Goal: Task Accomplishment & Management: Use online tool/utility

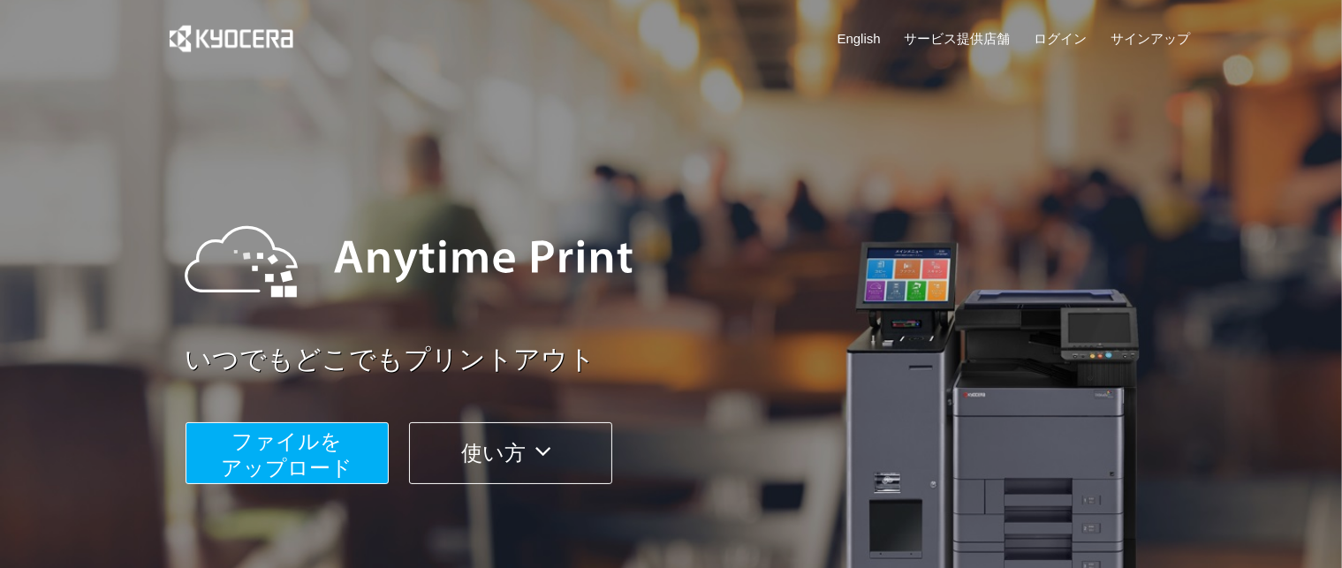
click at [264, 452] on span "ファイルを ​​アップロード" at bounding box center [287, 454] width 132 height 50
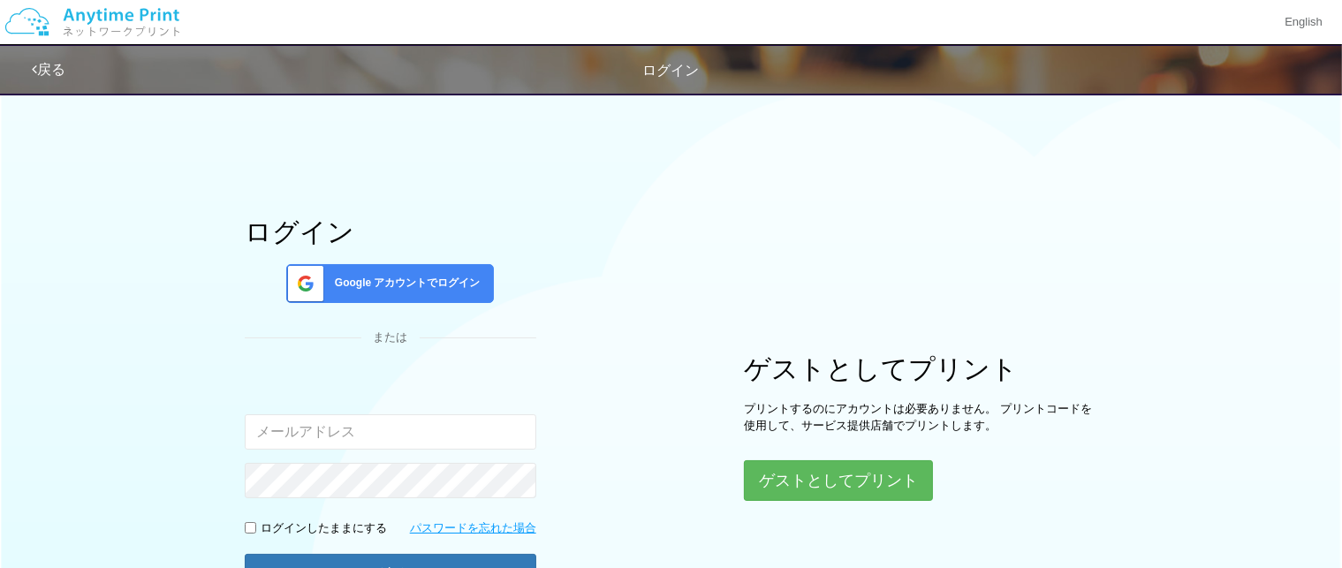
click at [423, 291] on span "Google アカウントでログイン" at bounding box center [404, 283] width 153 height 15
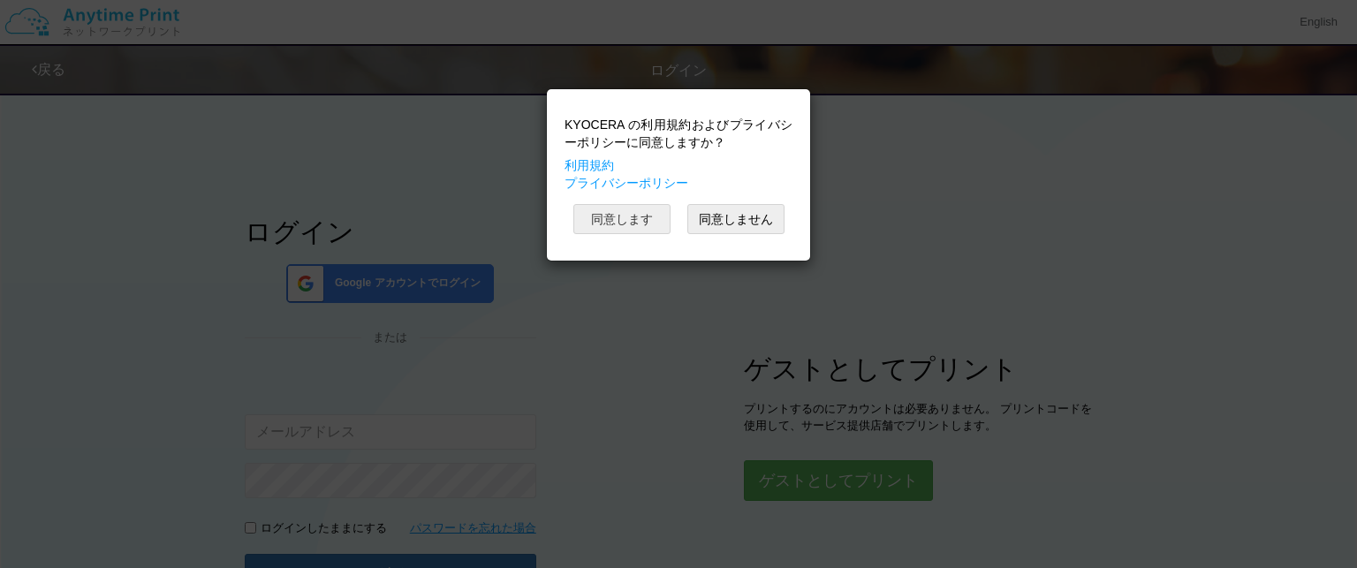
click at [627, 224] on button "同意します" at bounding box center [622, 219] width 97 height 30
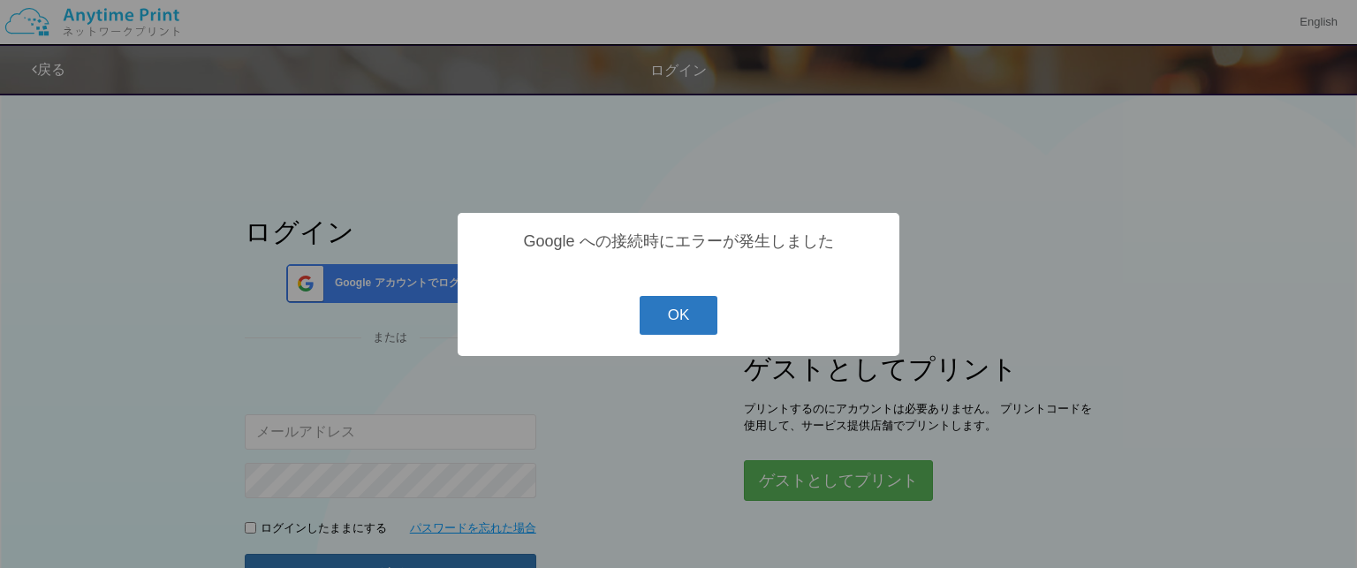
click at [665, 303] on button "OK" at bounding box center [679, 315] width 79 height 39
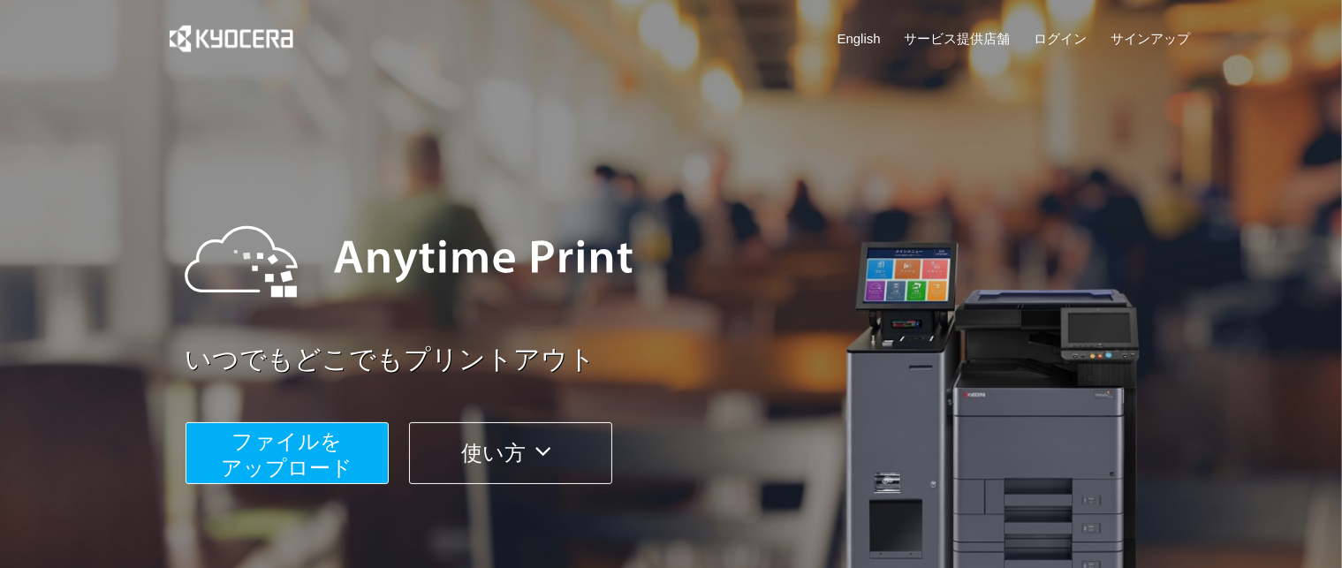
click at [350, 427] on button "ファイルを ​​アップロード" at bounding box center [287, 453] width 203 height 62
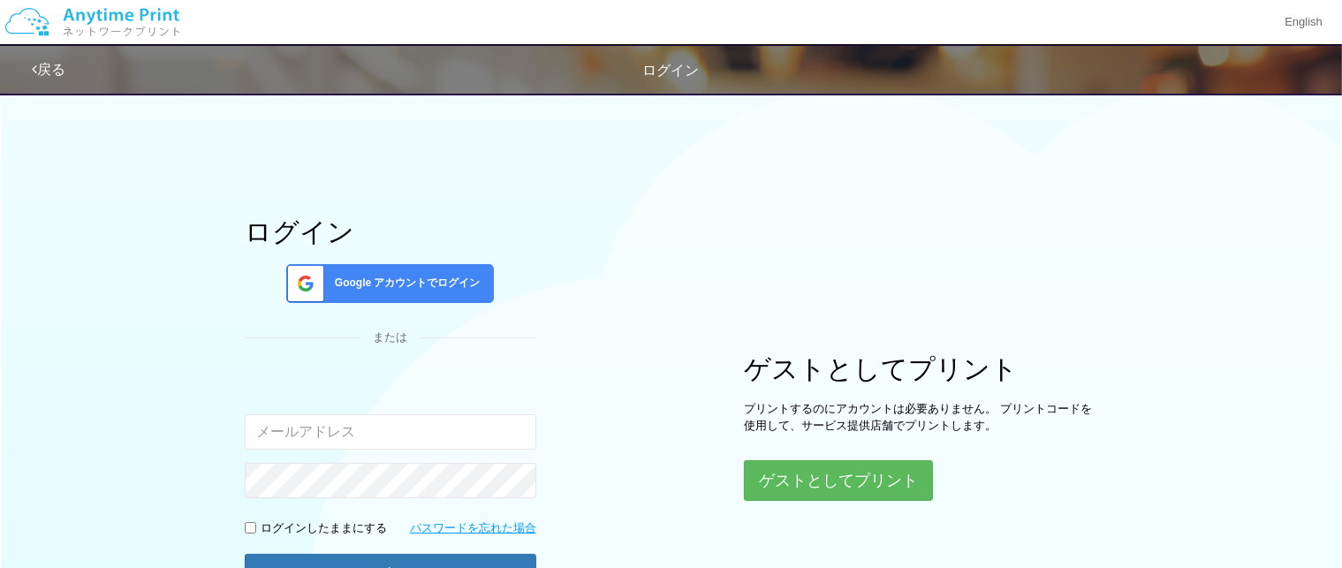
click at [392, 289] on span "Google アカウントでログイン" at bounding box center [404, 283] width 153 height 15
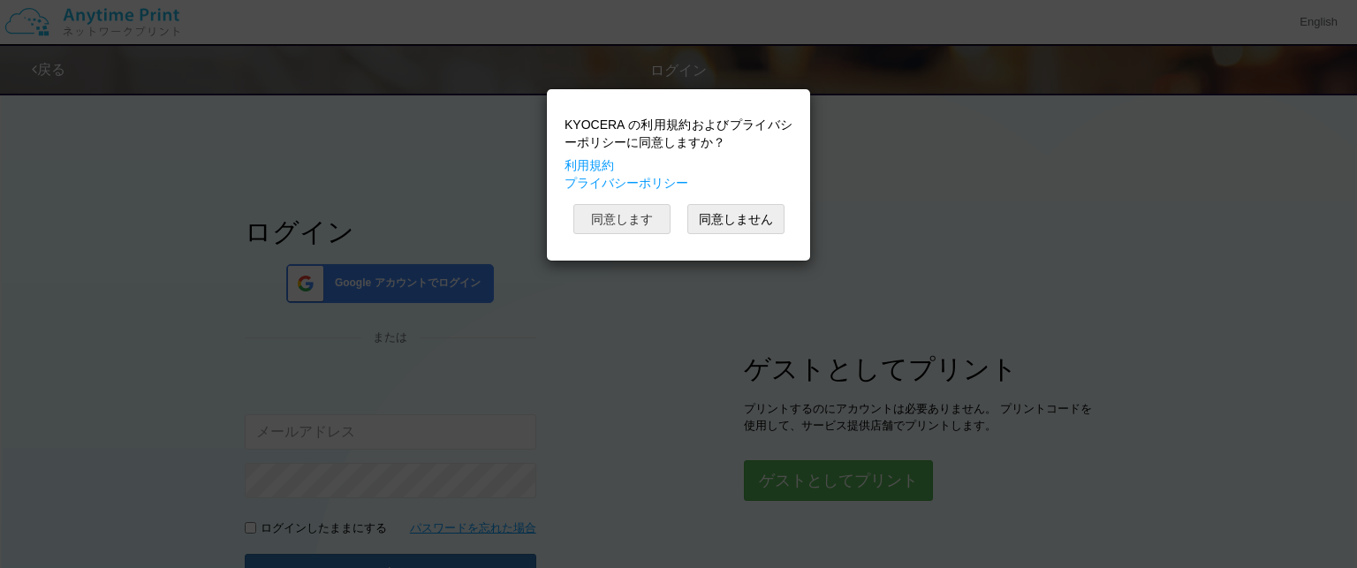
click at [629, 228] on button "同意します" at bounding box center [622, 219] width 97 height 30
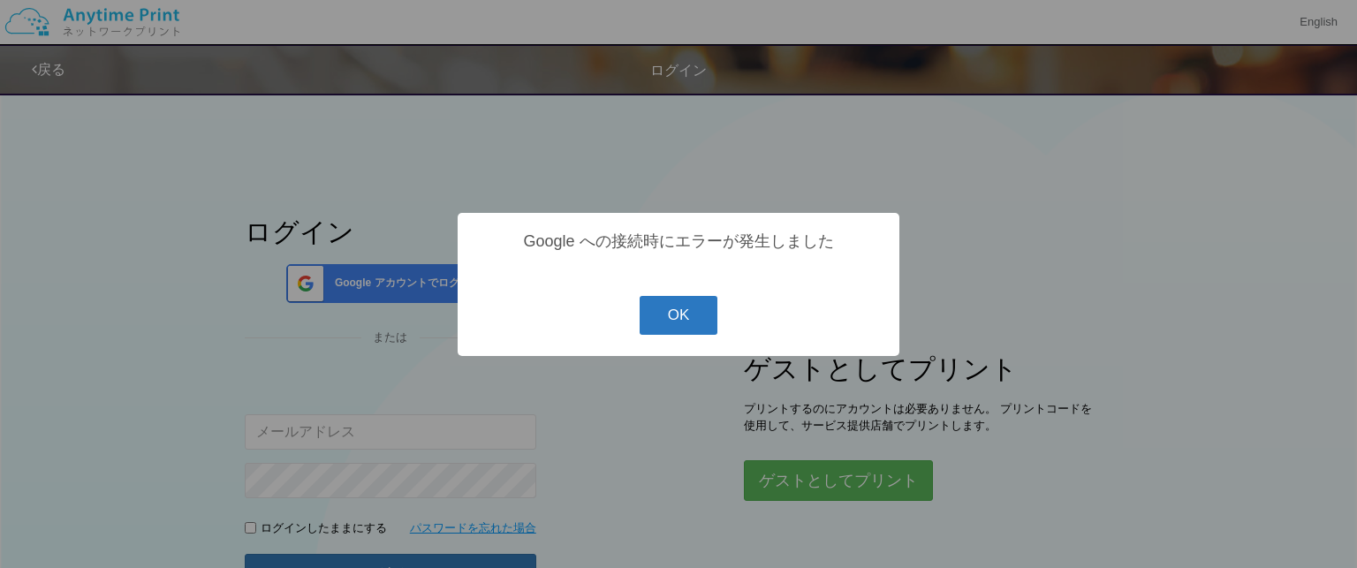
click at [678, 300] on button "OK" at bounding box center [679, 315] width 79 height 39
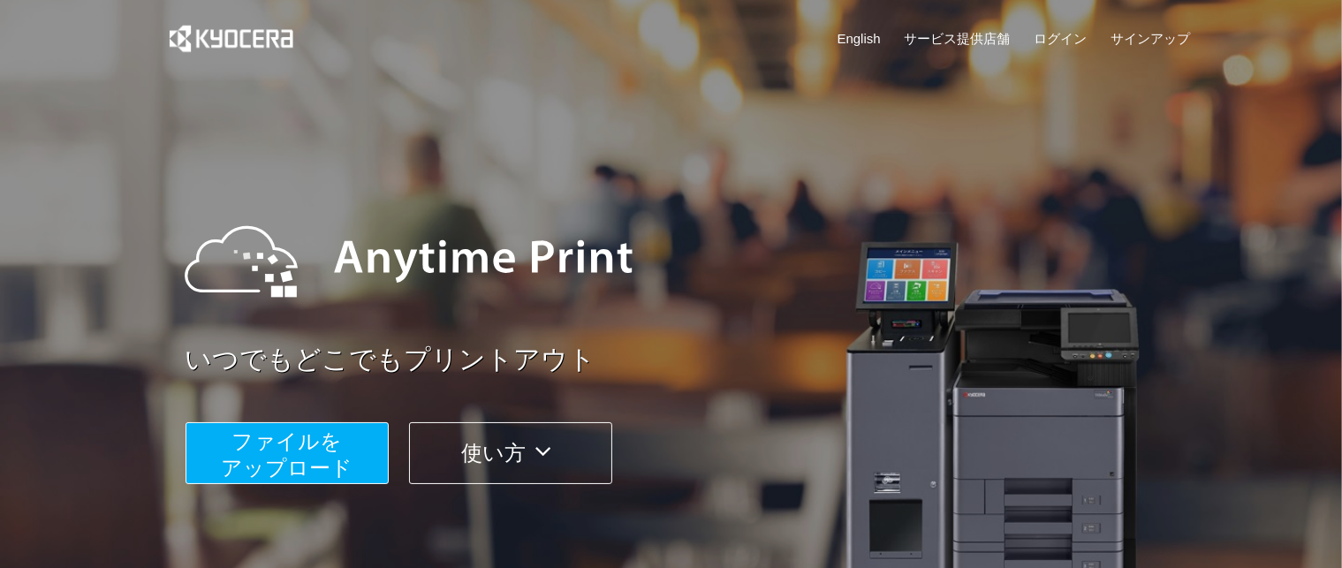
click at [280, 471] on span "ファイルを ​​アップロード" at bounding box center [287, 454] width 132 height 50
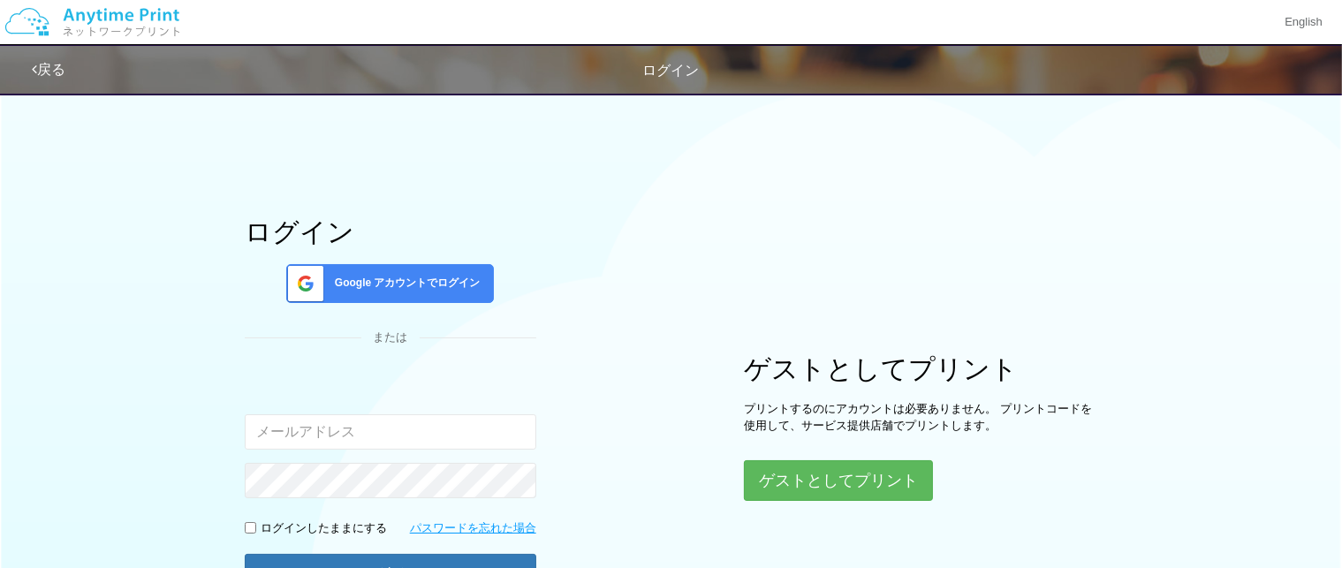
click at [437, 291] on span "Google アカウントでログイン" at bounding box center [404, 283] width 153 height 15
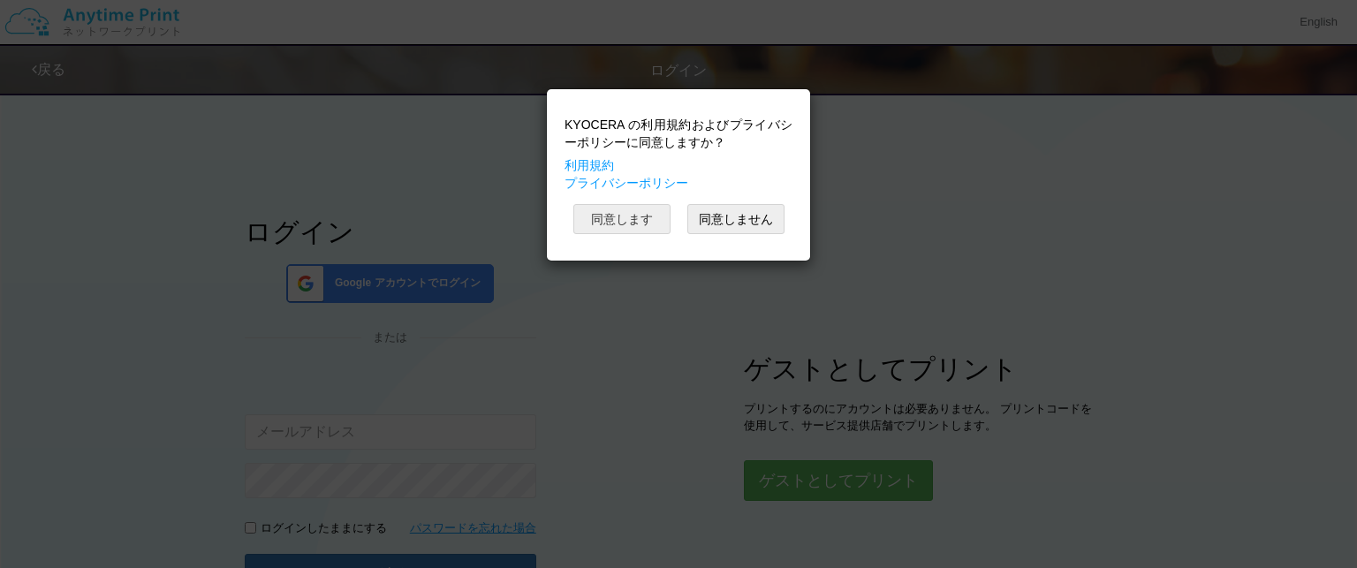
click at [617, 214] on button "同意します" at bounding box center [622, 219] width 97 height 30
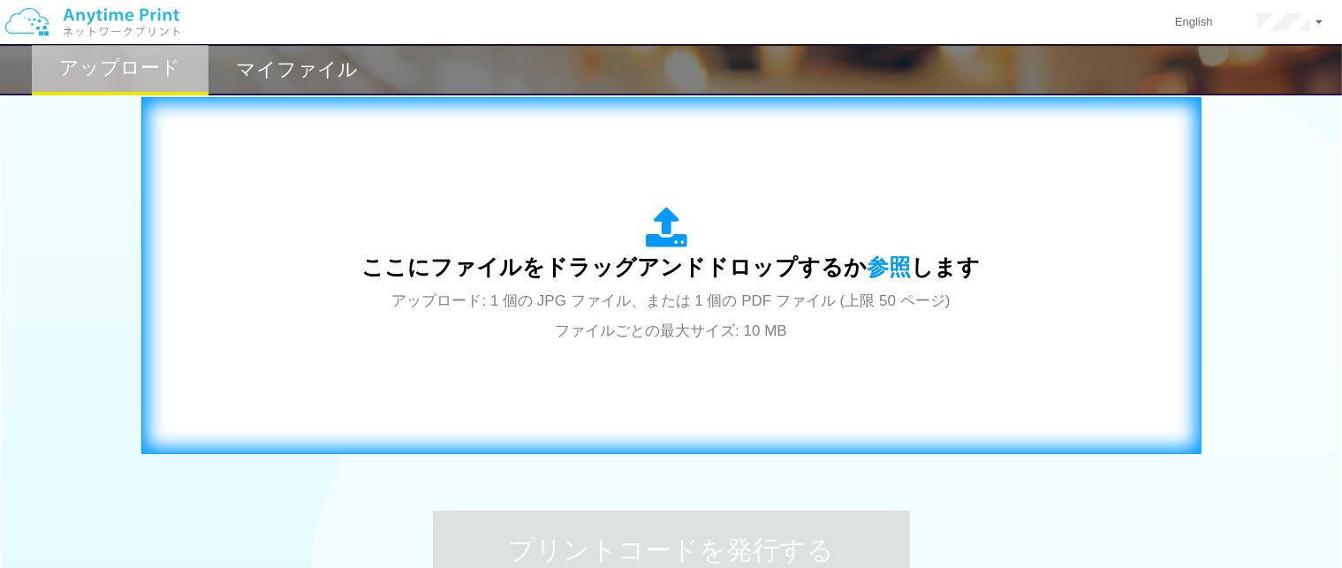
scroll to position [619, 0]
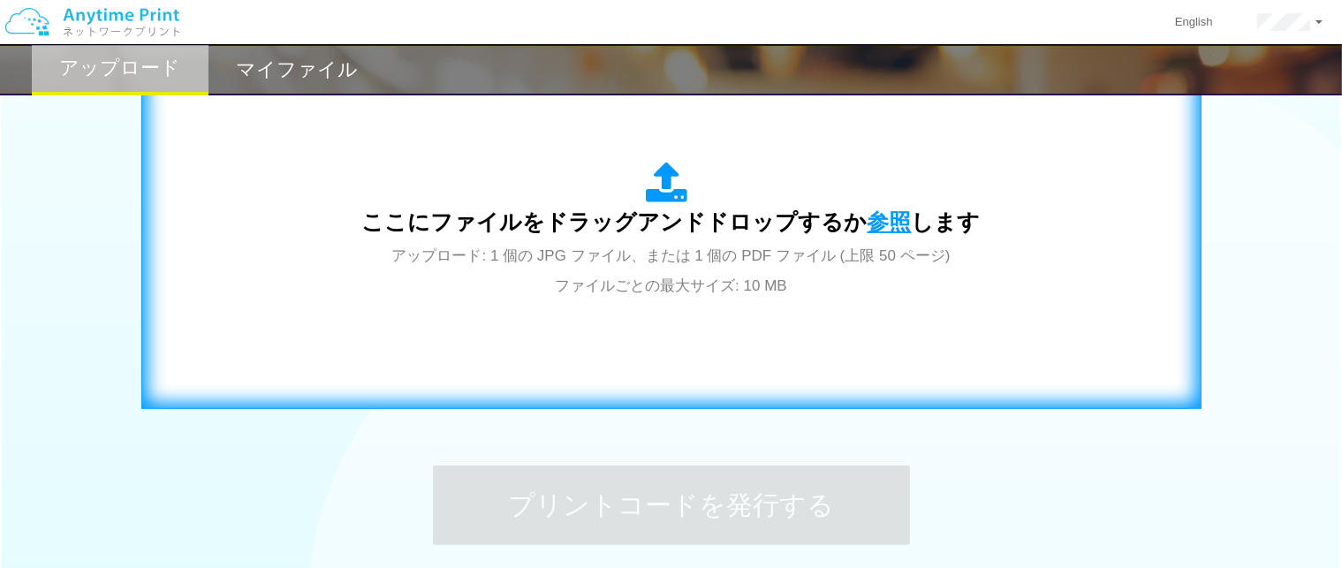
click at [870, 221] on span "参照" at bounding box center [890, 221] width 44 height 25
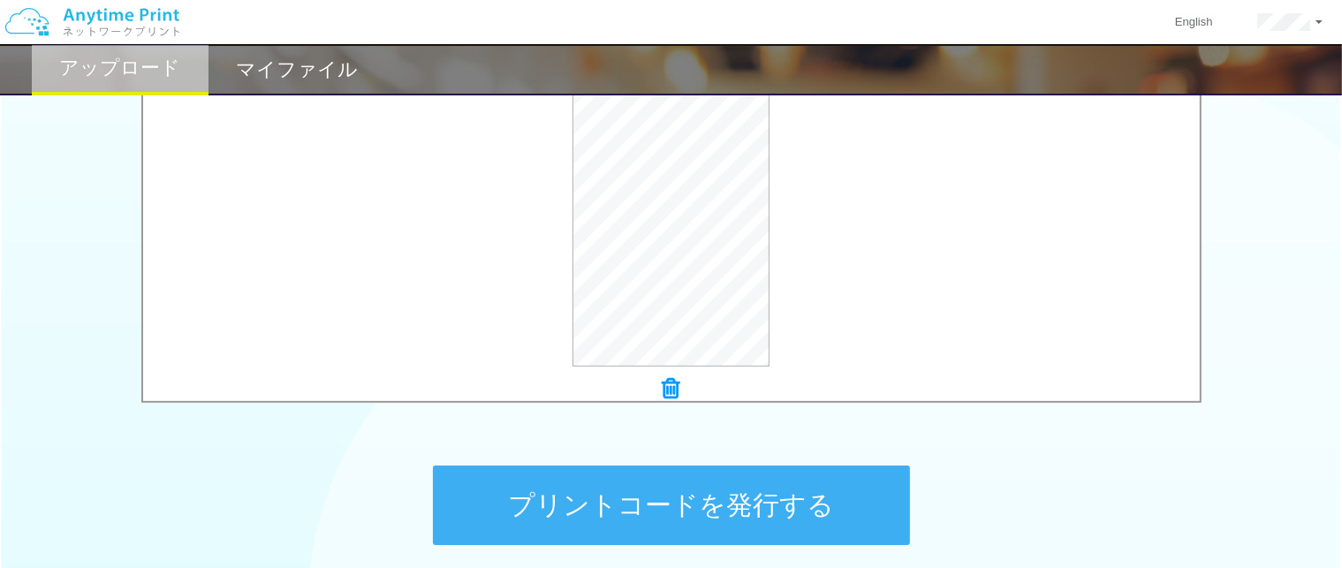
click at [654, 470] on button "プリントコードを発行する" at bounding box center [671, 506] width 477 height 80
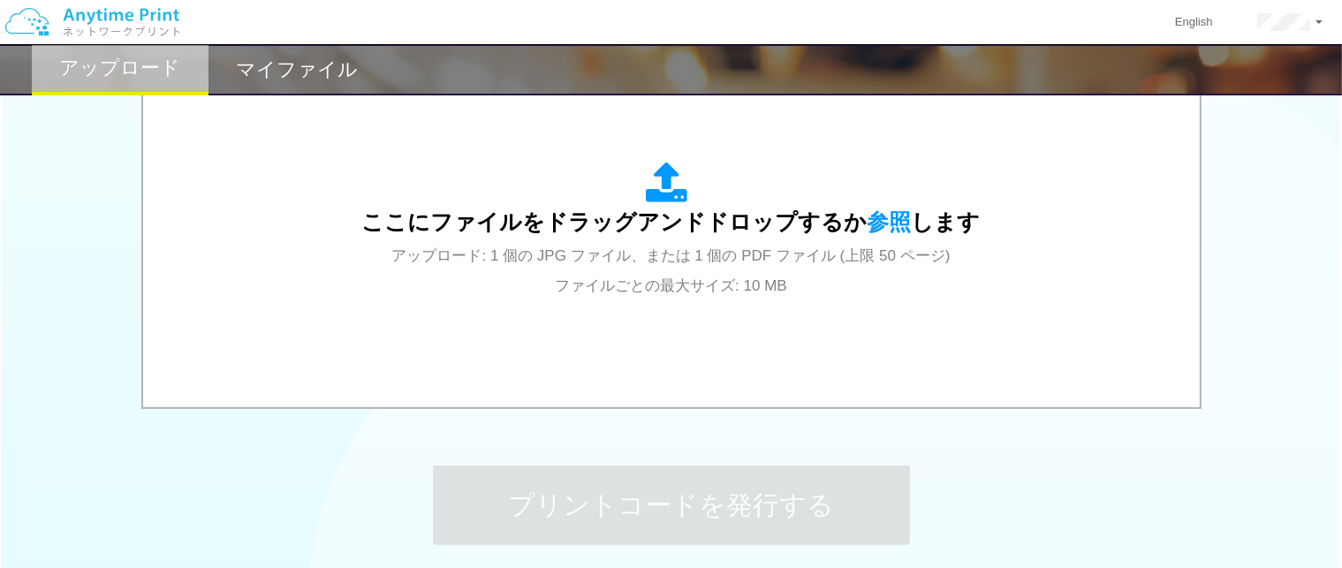
scroll to position [0, 0]
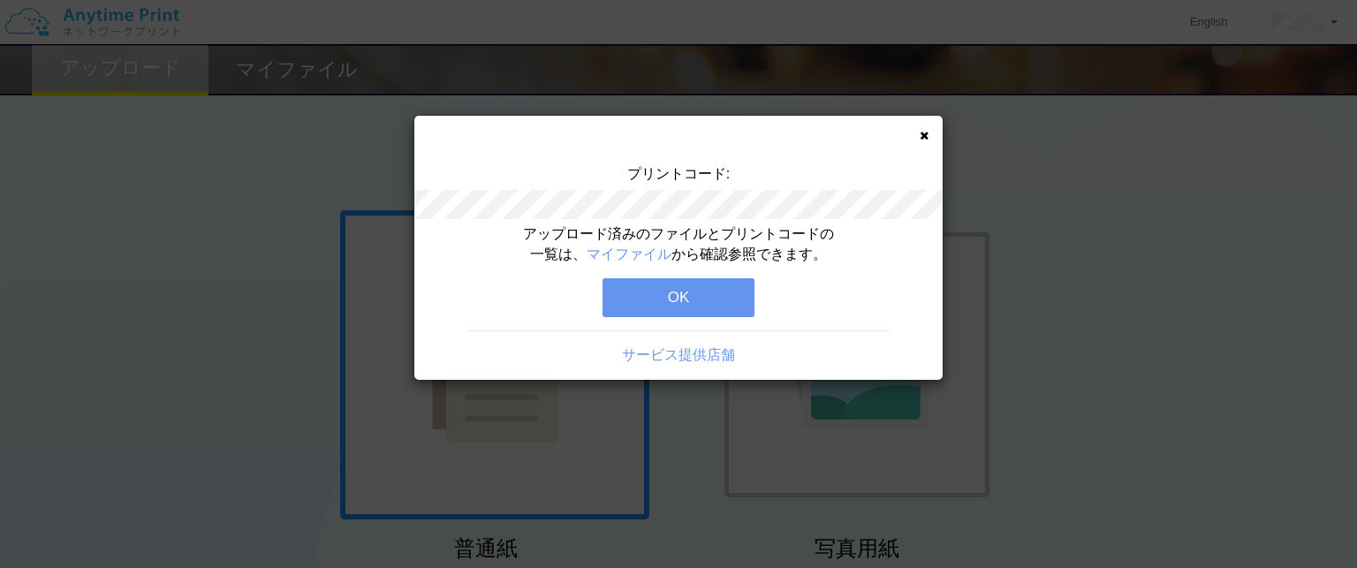
click at [684, 307] on button "OK" at bounding box center [679, 297] width 152 height 39
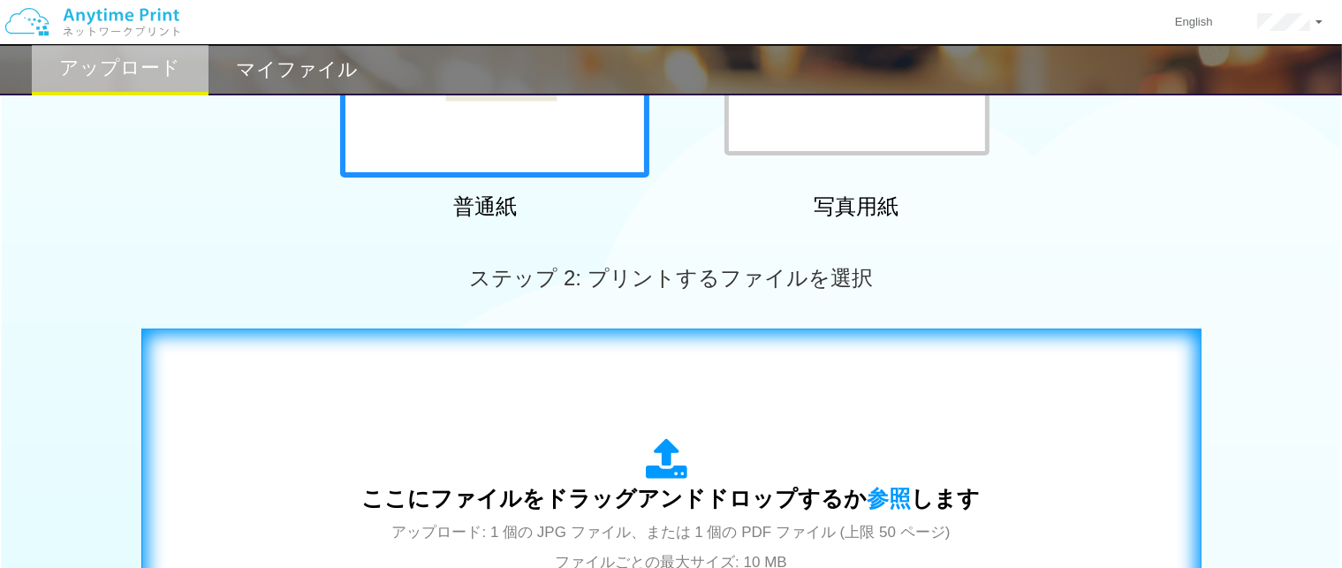
scroll to position [353, 0]
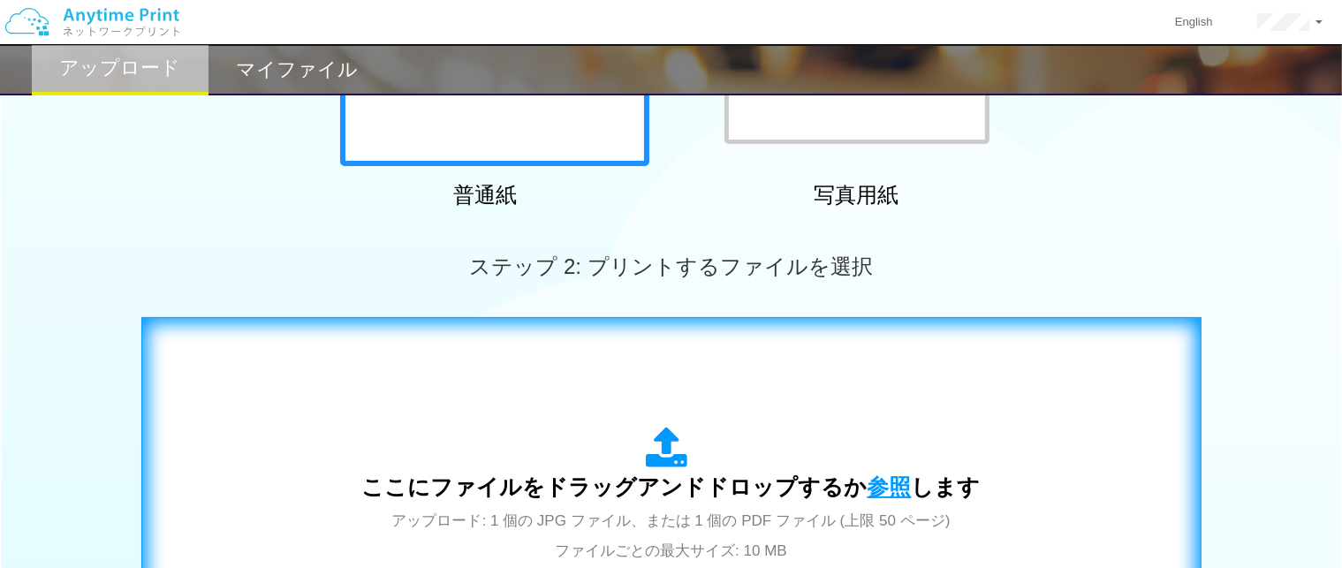
click at [877, 484] on span "参照" at bounding box center [890, 487] width 44 height 25
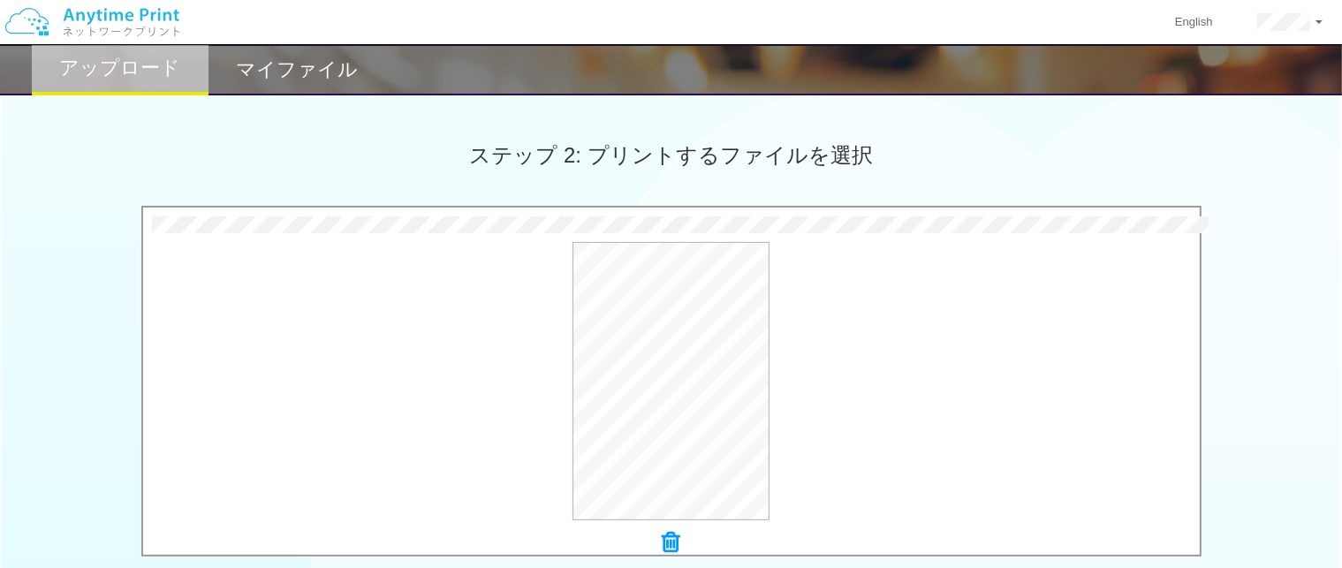
scroll to position [619, 0]
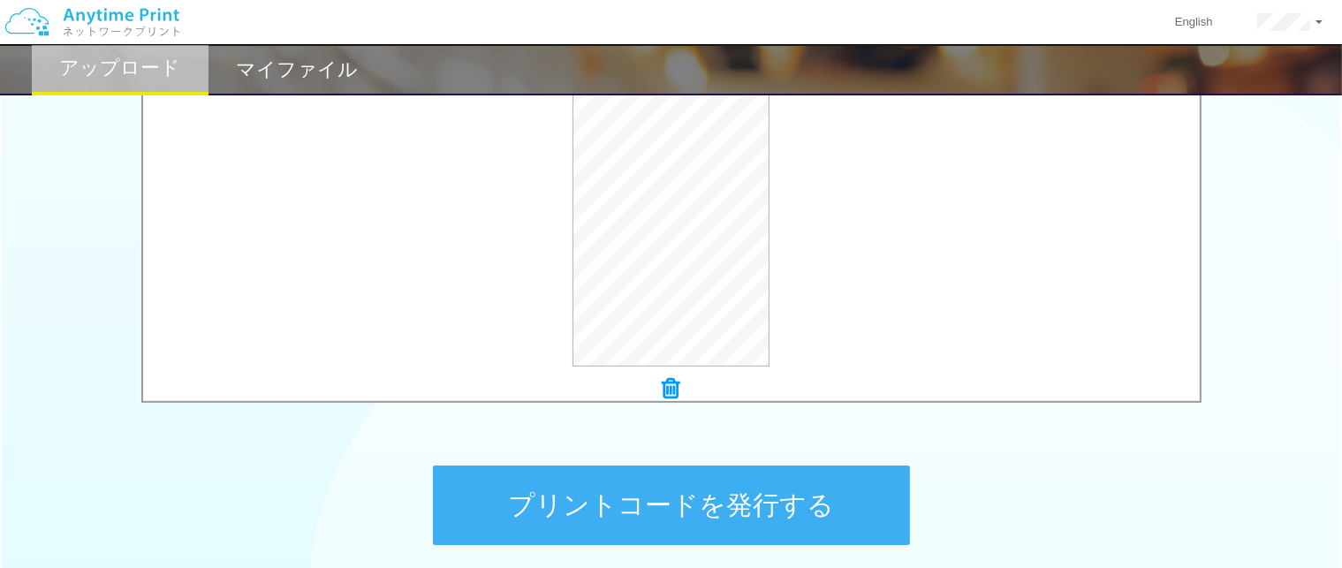
click at [703, 505] on button "プリントコードを発行する" at bounding box center [671, 506] width 477 height 80
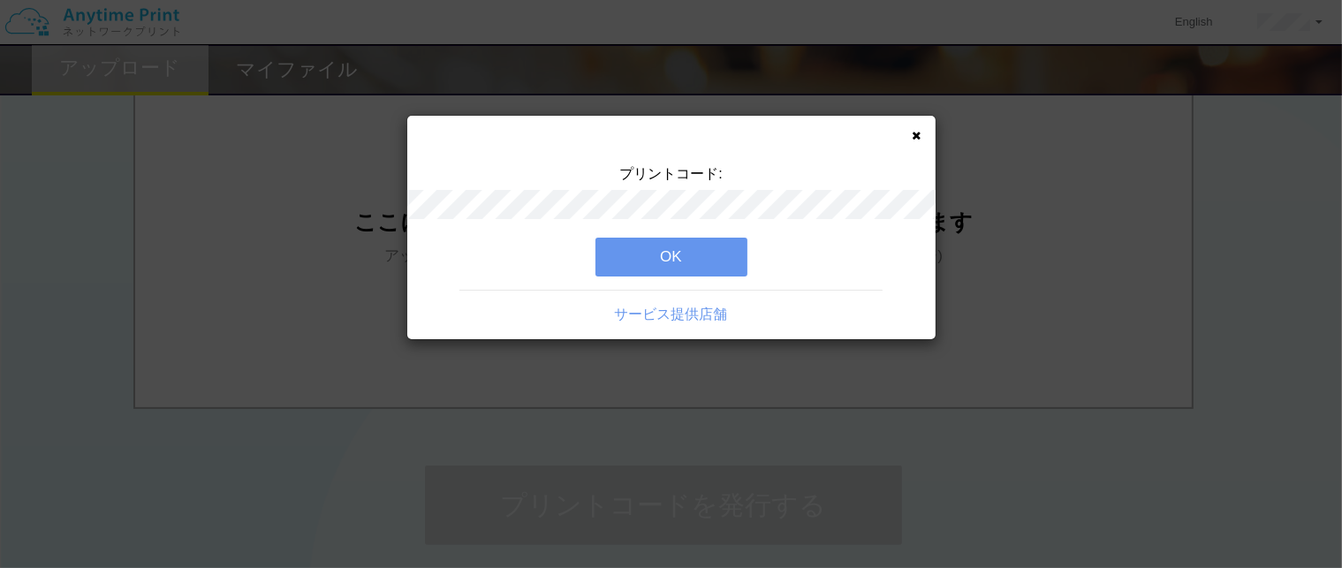
scroll to position [0, 0]
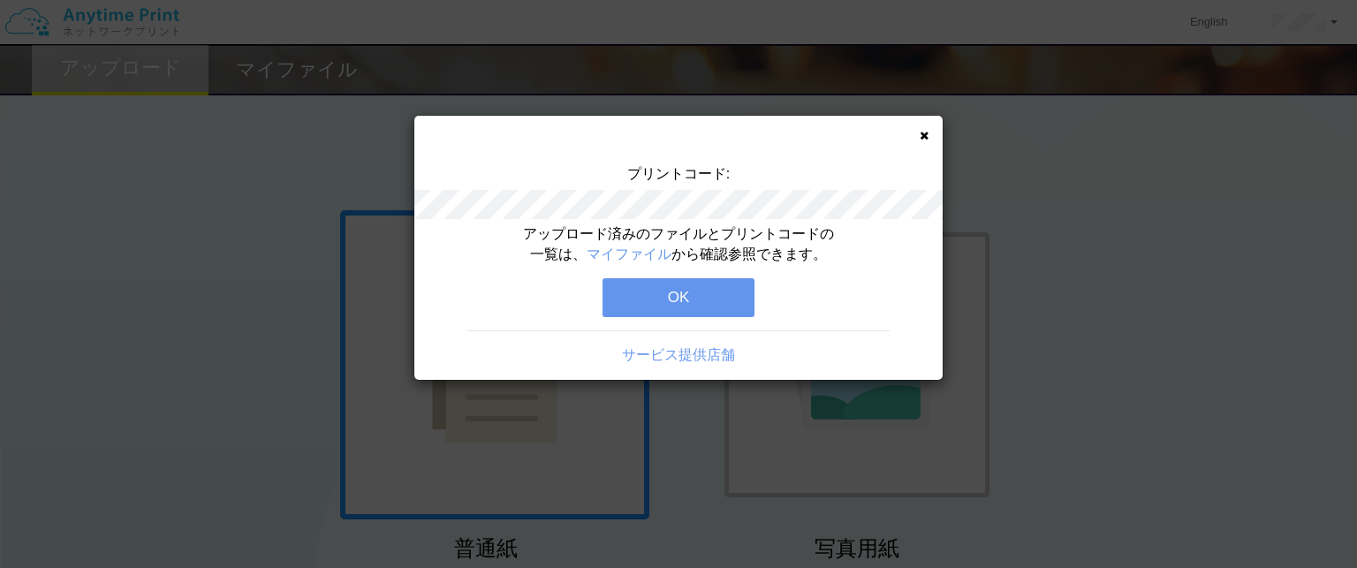
click at [694, 291] on button "OK" at bounding box center [679, 297] width 152 height 39
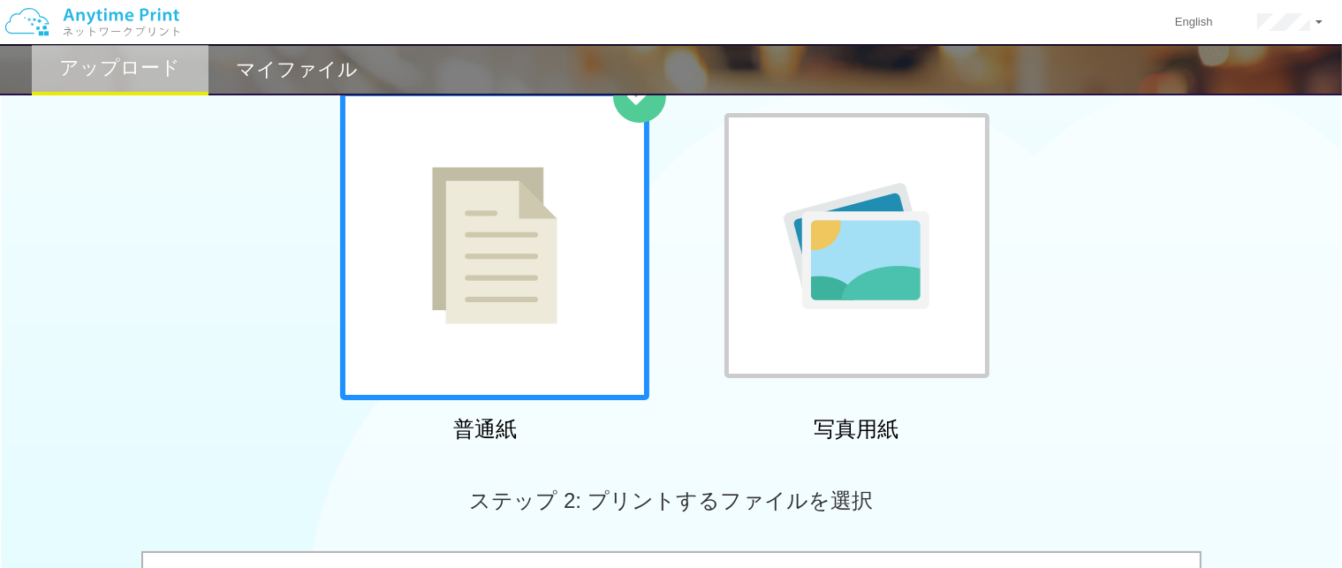
scroll to position [353, 0]
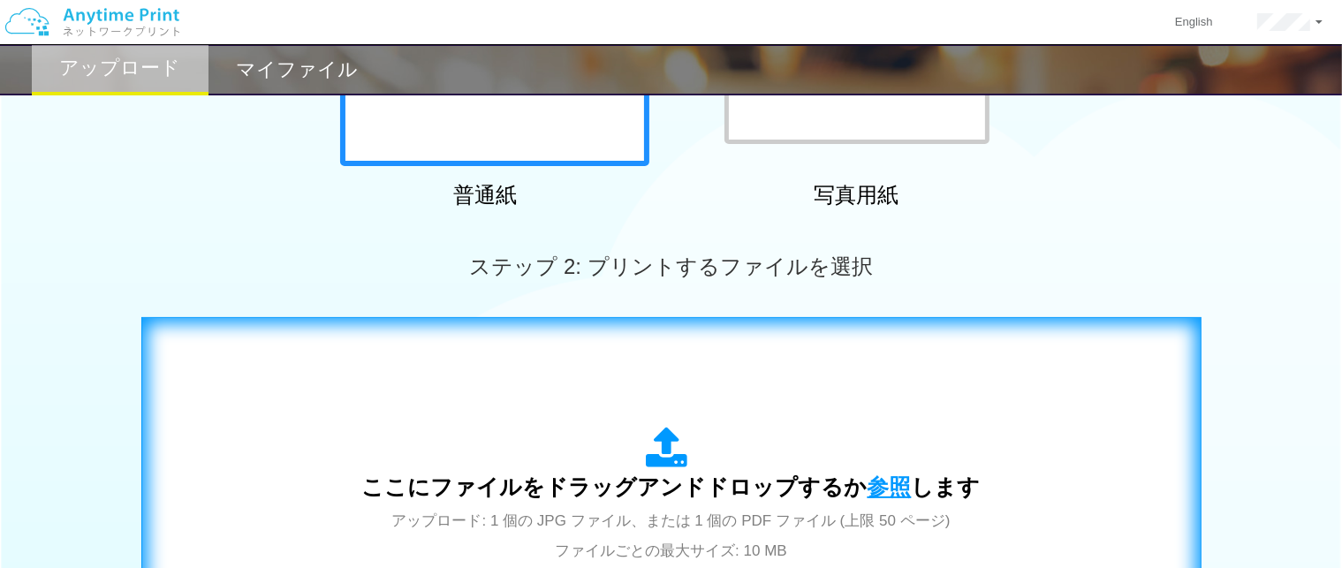
click at [885, 477] on span "参照" at bounding box center [890, 487] width 44 height 25
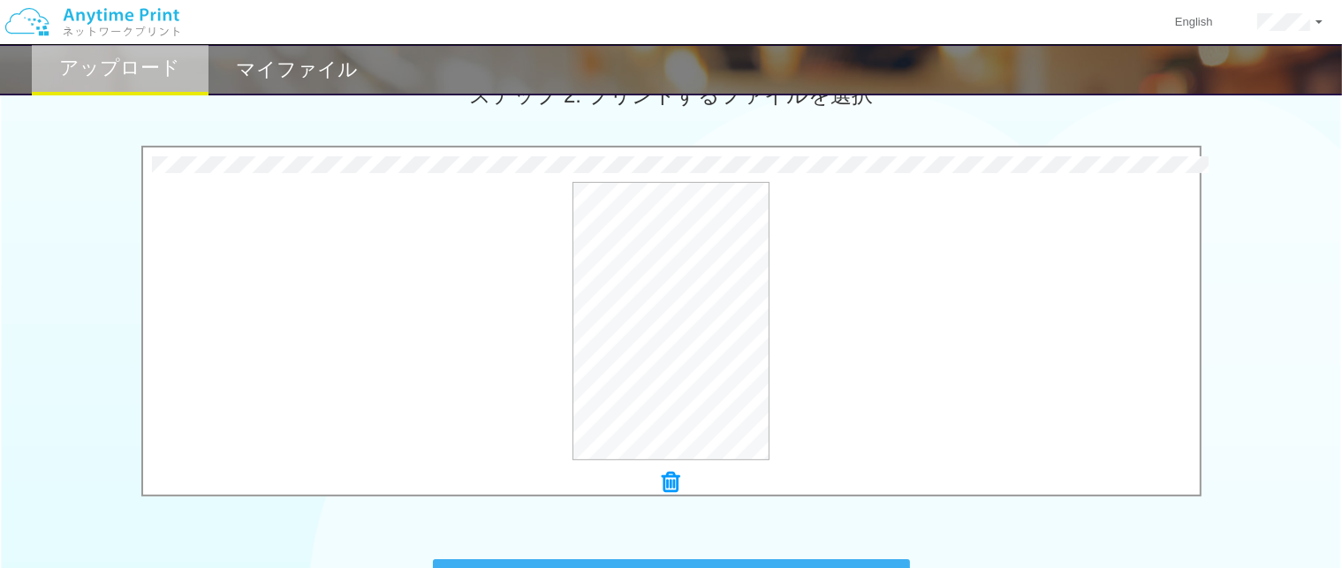
scroll to position [707, 0]
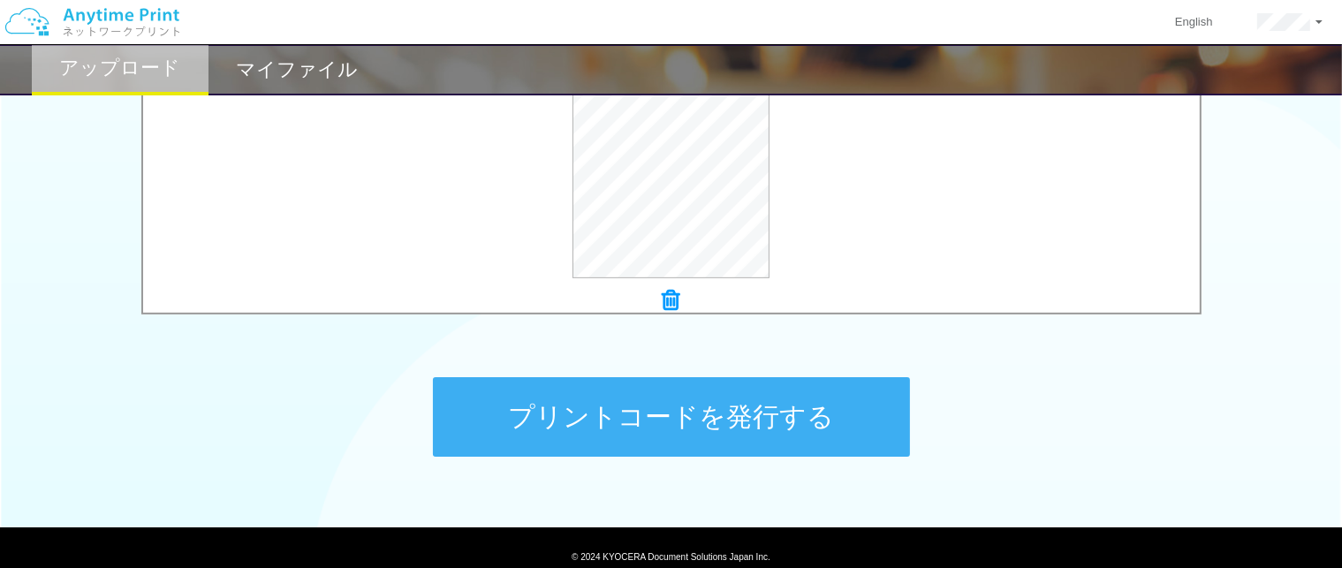
click at [725, 417] on button "プリントコードを発行する" at bounding box center [671, 417] width 477 height 80
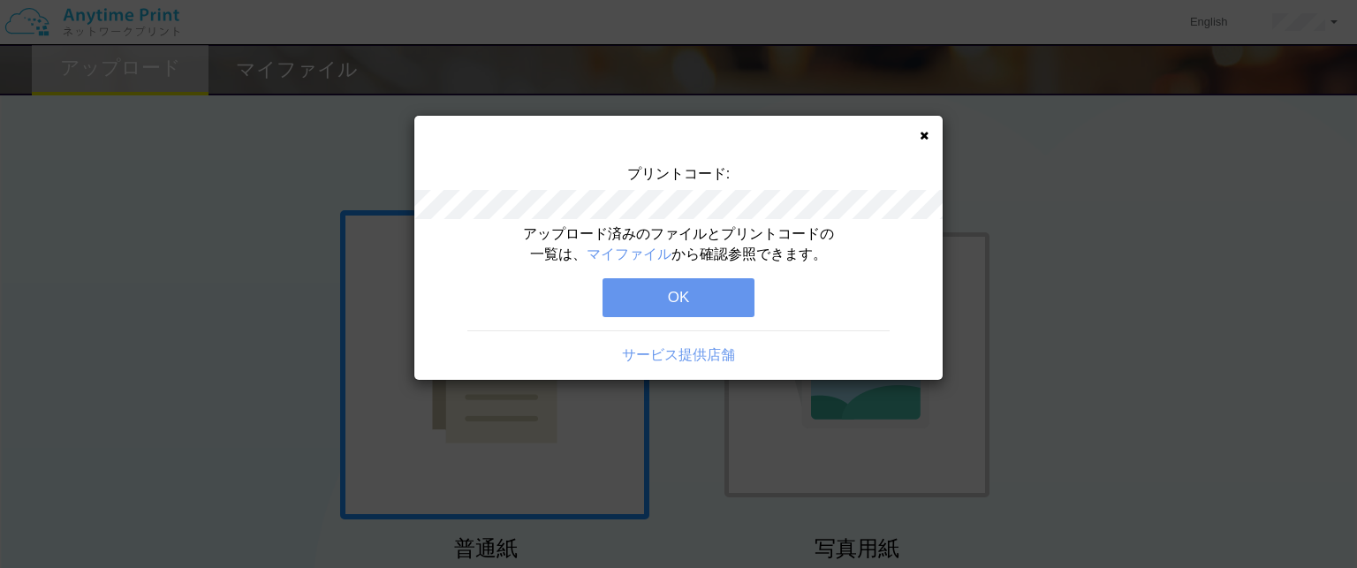
click at [699, 304] on button "OK" at bounding box center [679, 297] width 152 height 39
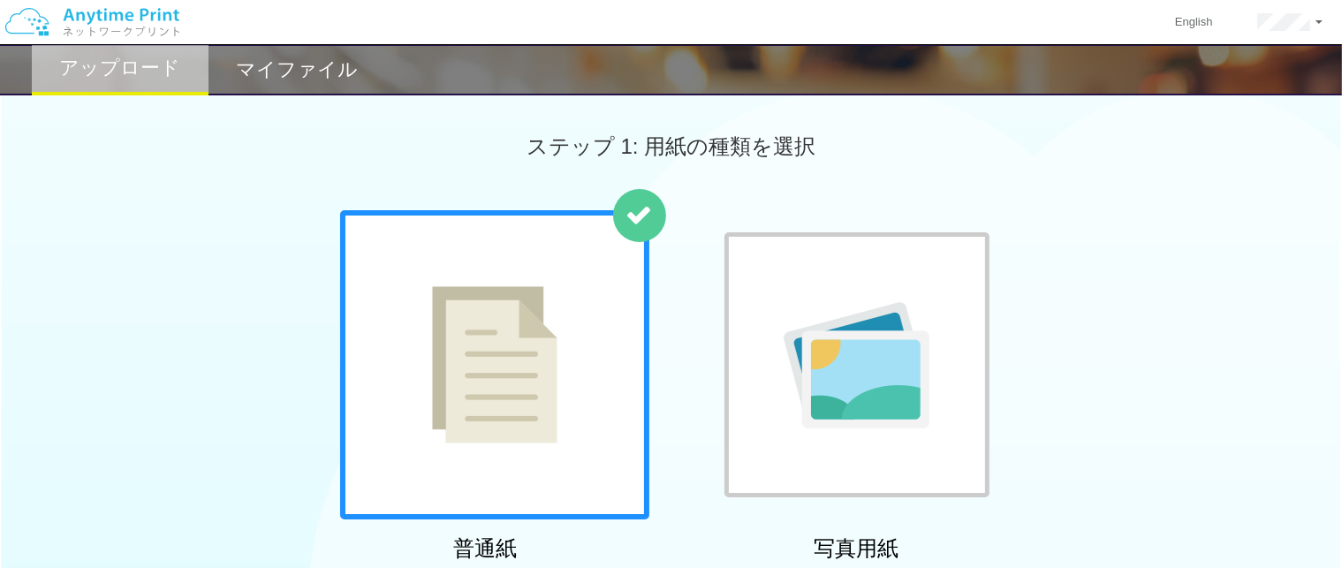
scroll to position [353, 0]
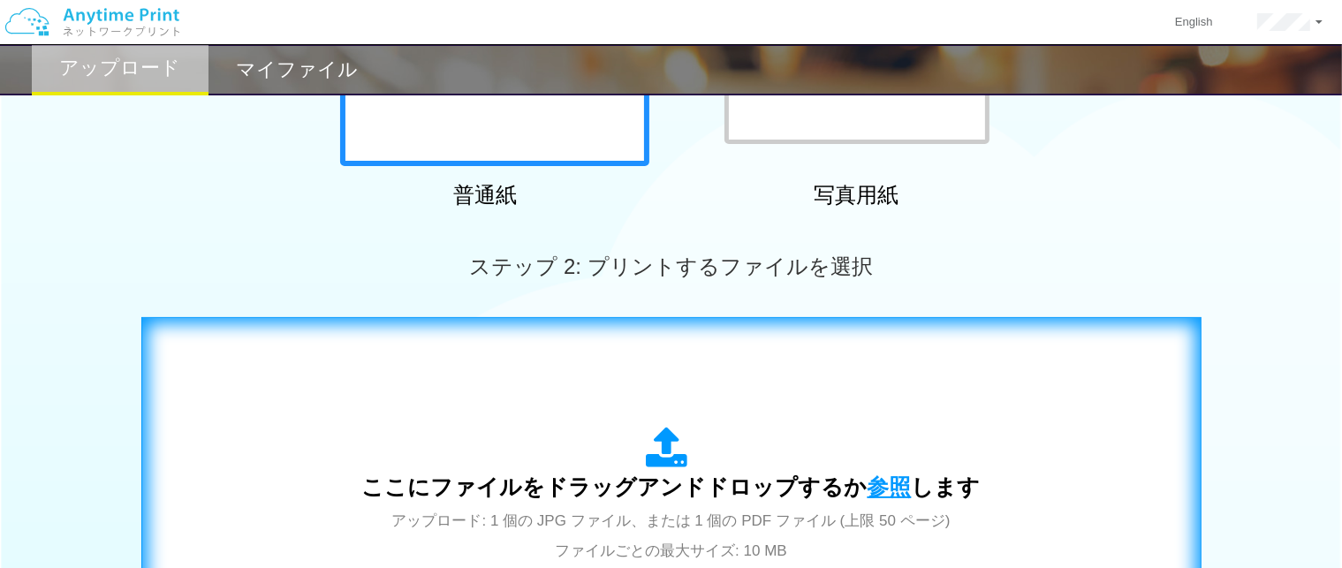
click at [881, 490] on span "参照" at bounding box center [890, 487] width 44 height 25
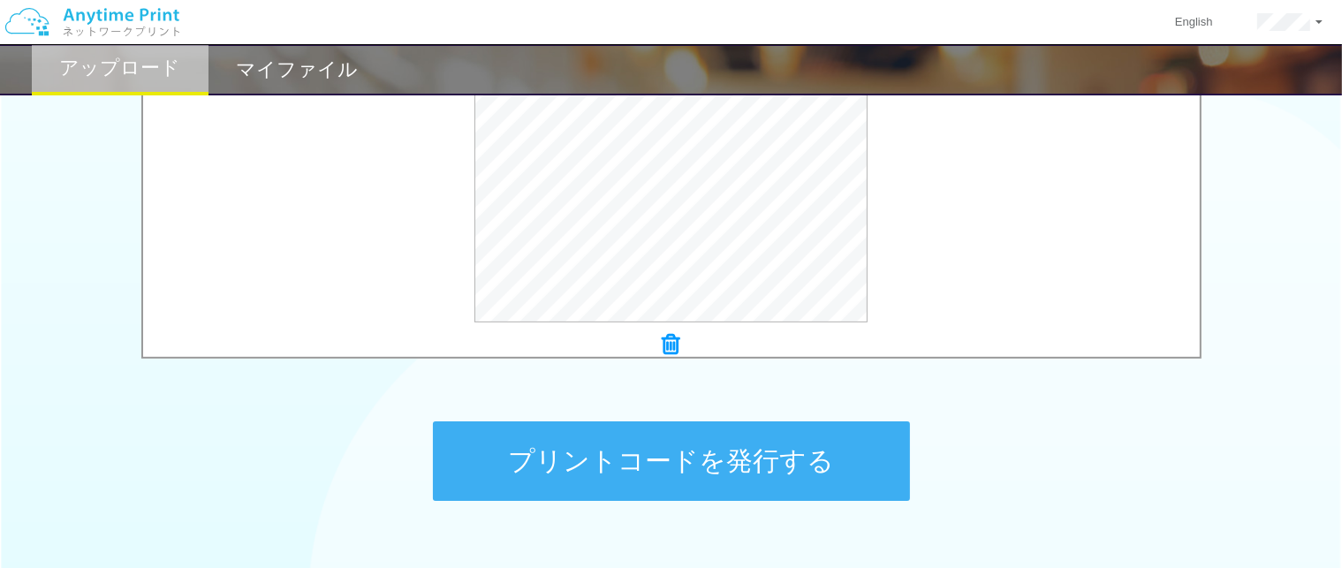
scroll to position [707, 0]
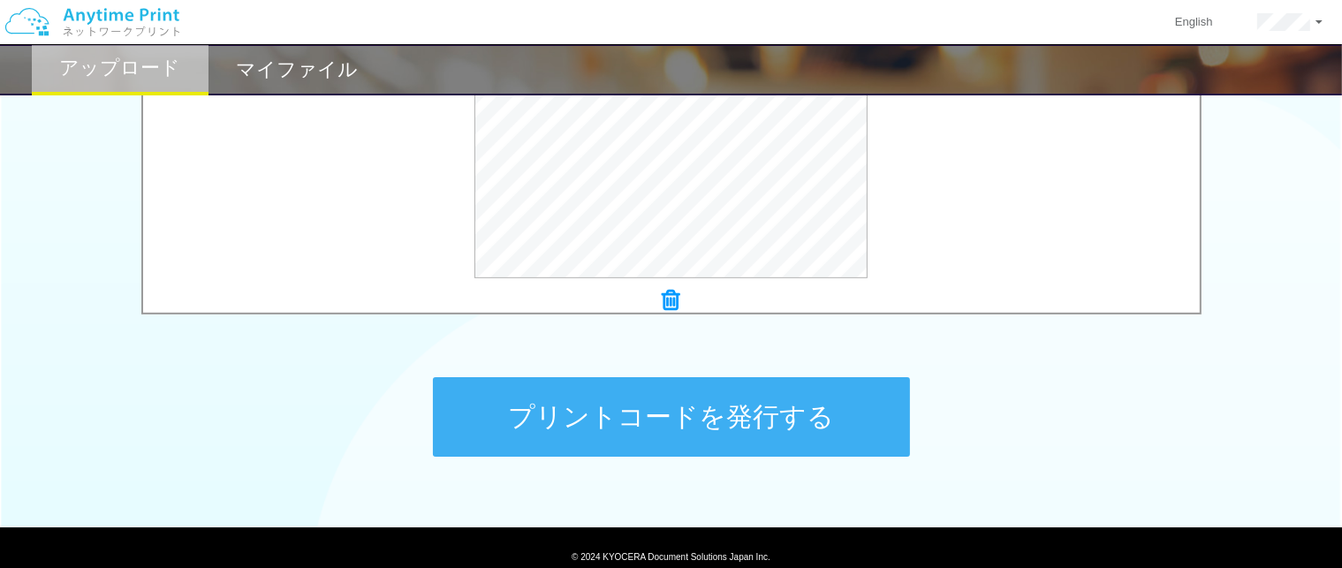
click at [681, 390] on button "プリントコードを発行する" at bounding box center [671, 417] width 477 height 80
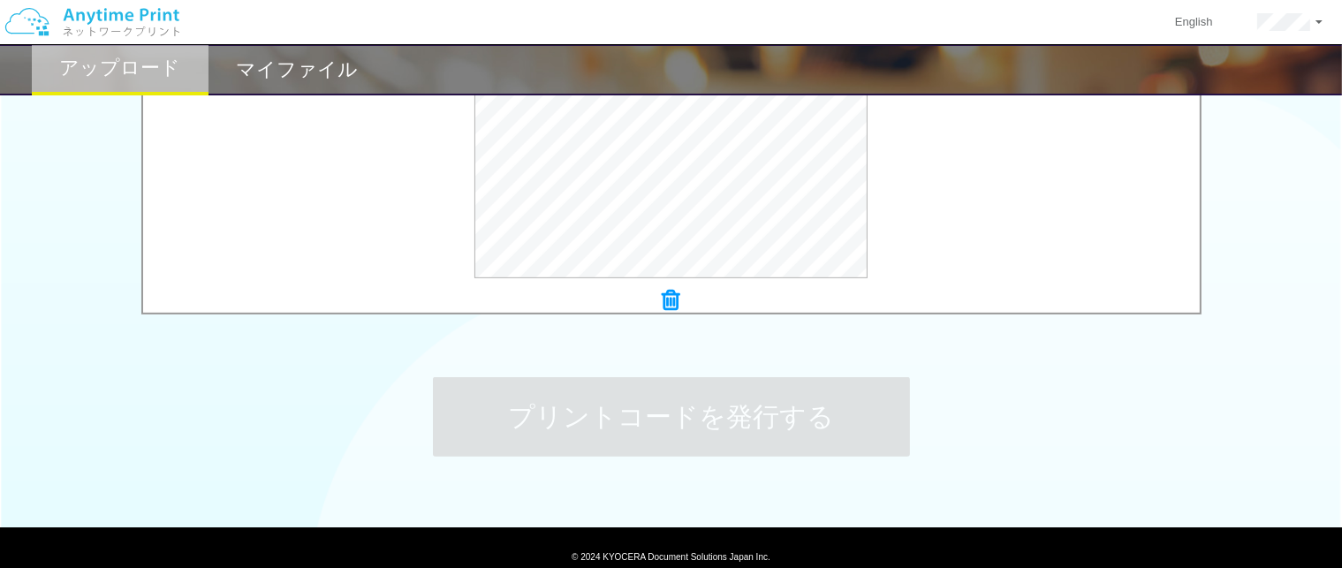
scroll to position [0, 0]
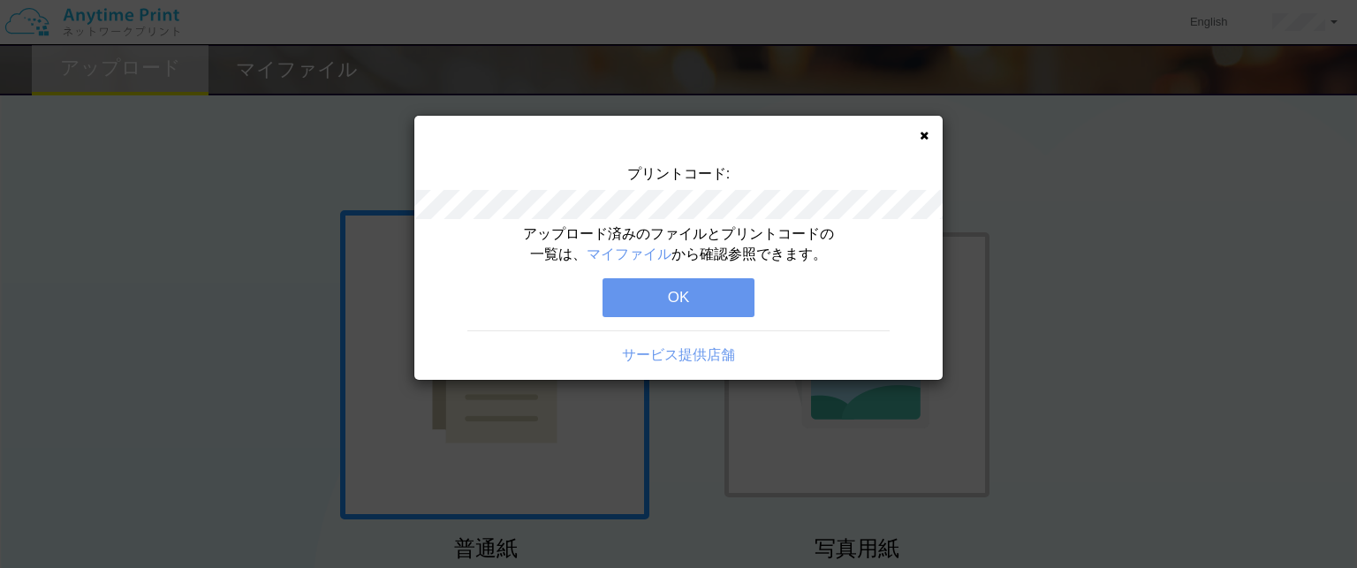
click at [709, 279] on button "OK" at bounding box center [679, 297] width 152 height 39
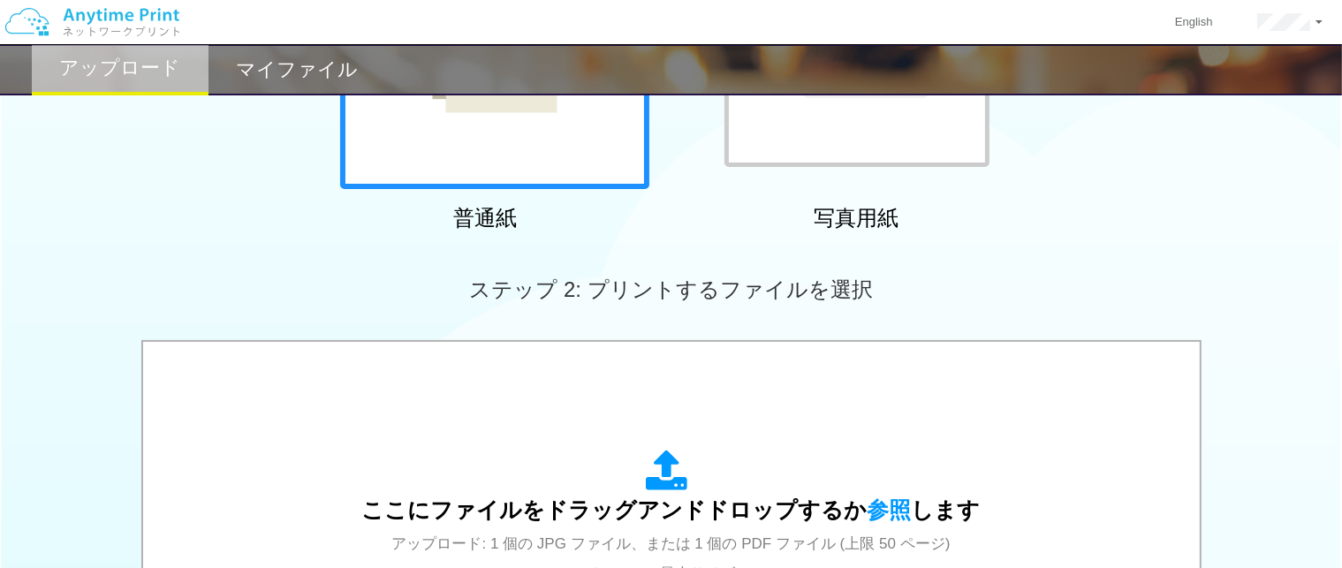
scroll to position [707, 0]
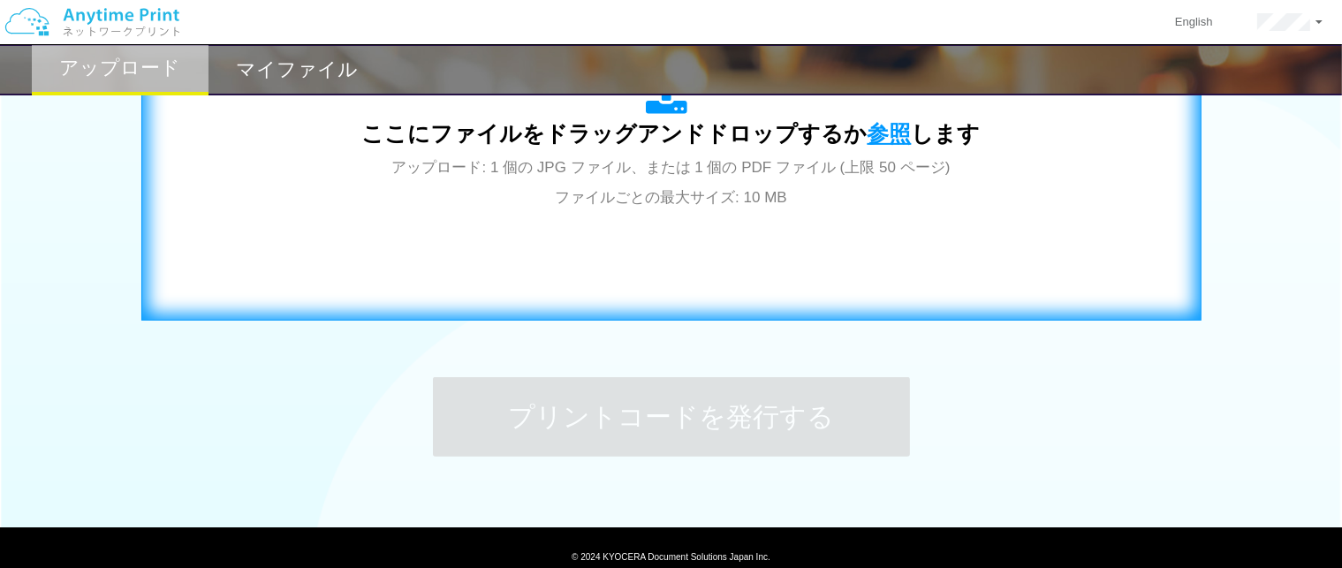
click at [868, 138] on span "参照" at bounding box center [890, 133] width 44 height 25
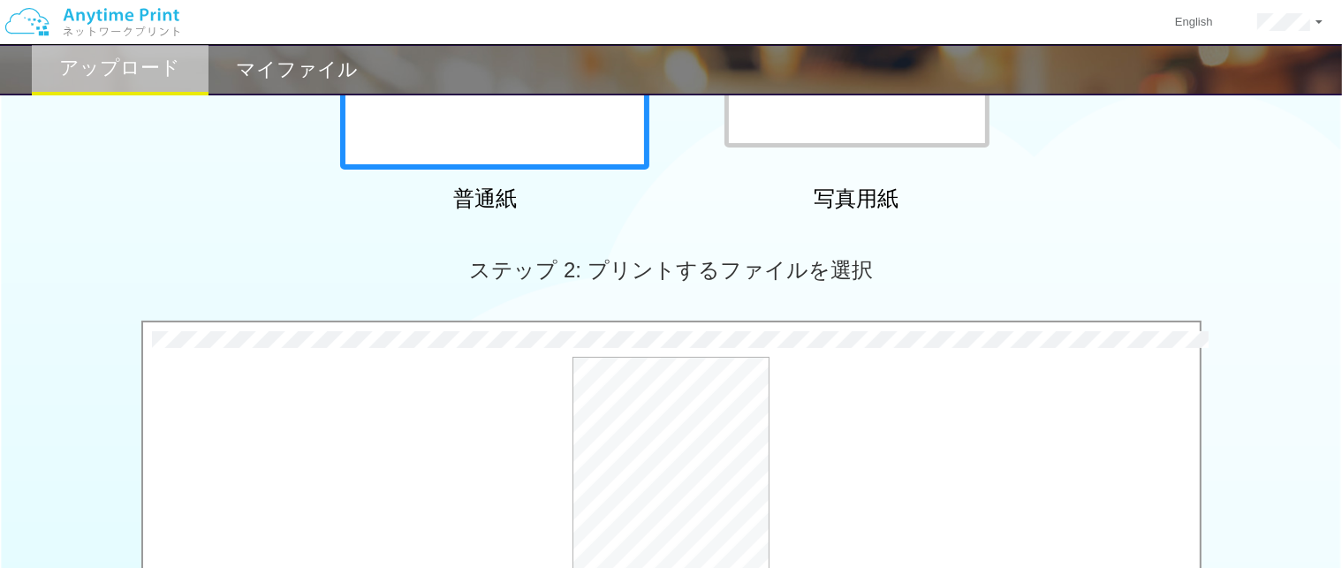
scroll to position [775, 0]
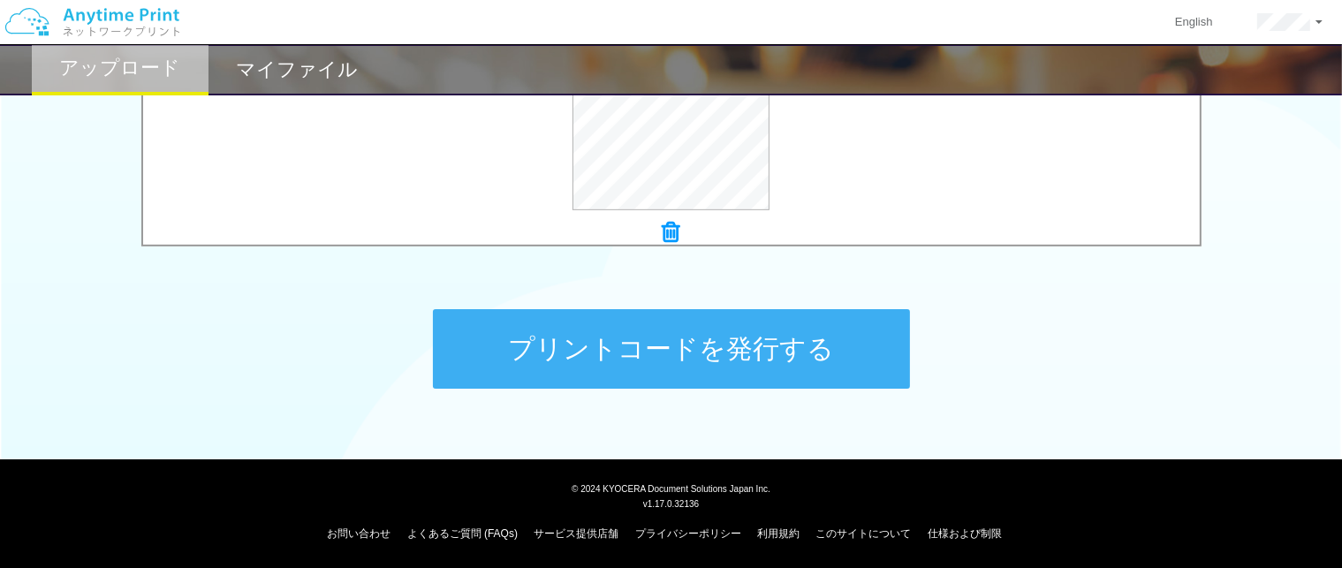
click at [622, 339] on button "プリントコードを発行する" at bounding box center [671, 349] width 477 height 80
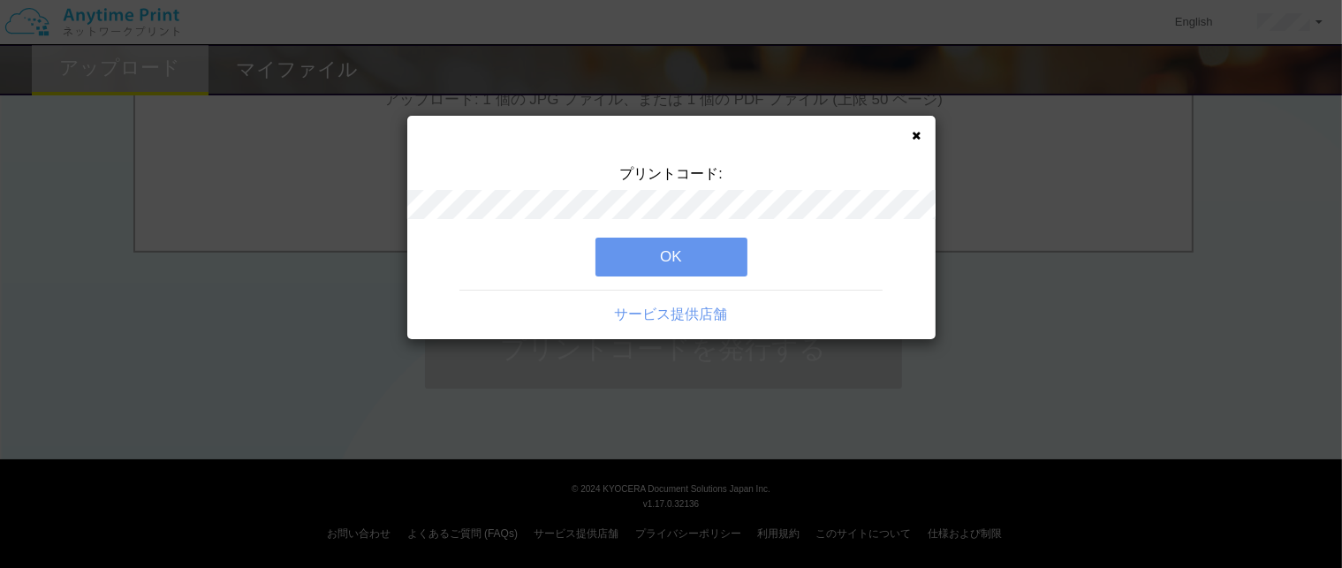
scroll to position [0, 0]
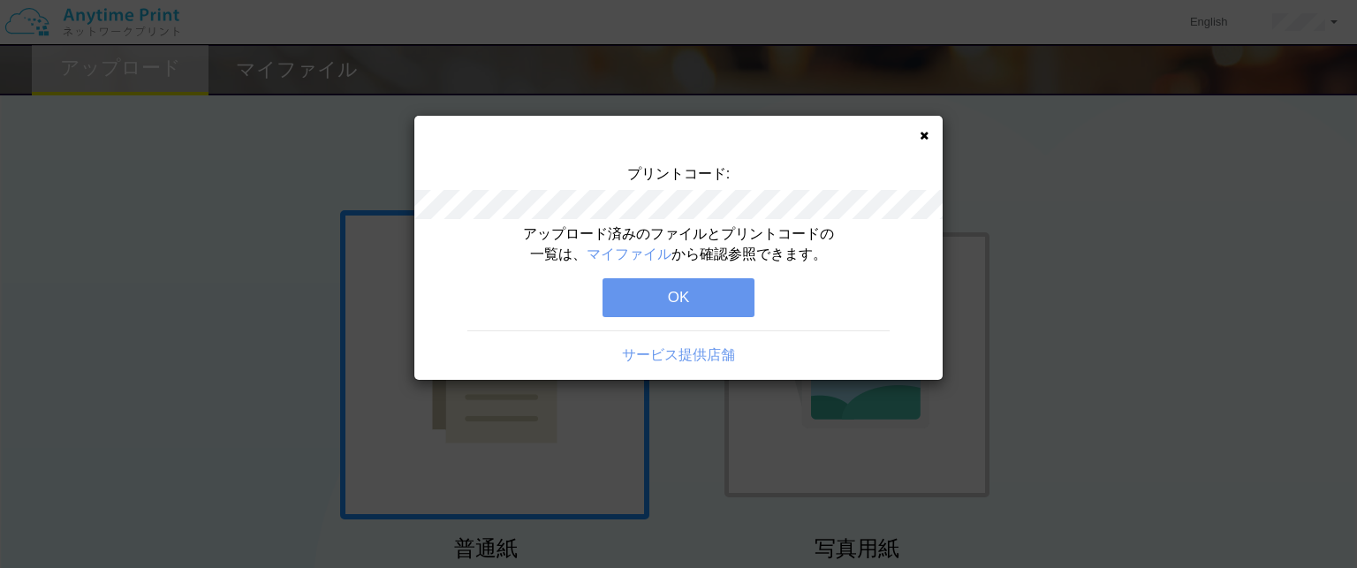
click at [674, 296] on button "OK" at bounding box center [679, 297] width 152 height 39
